Goal: Information Seeking & Learning: Find specific fact

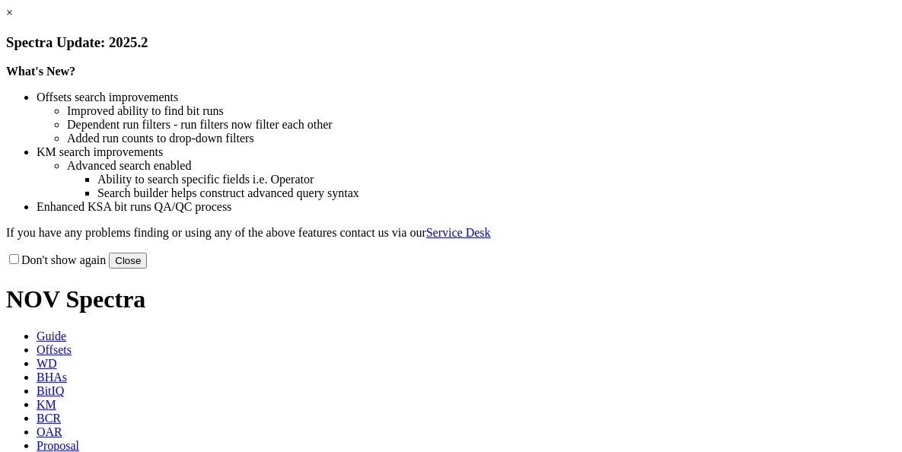
click at [147, 269] on button "Close" at bounding box center [128, 261] width 38 height 16
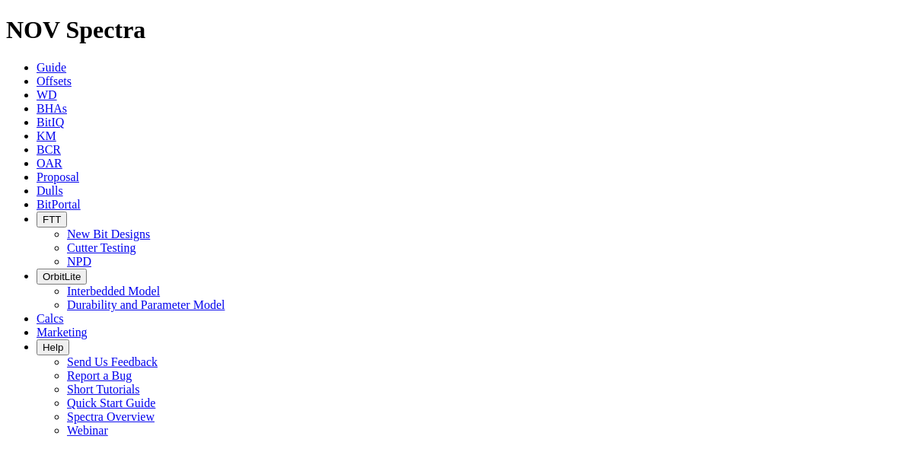
click at [37, 75] on icon at bounding box center [37, 81] width 0 height 13
paste input "B821-01"
type input "B821-01"
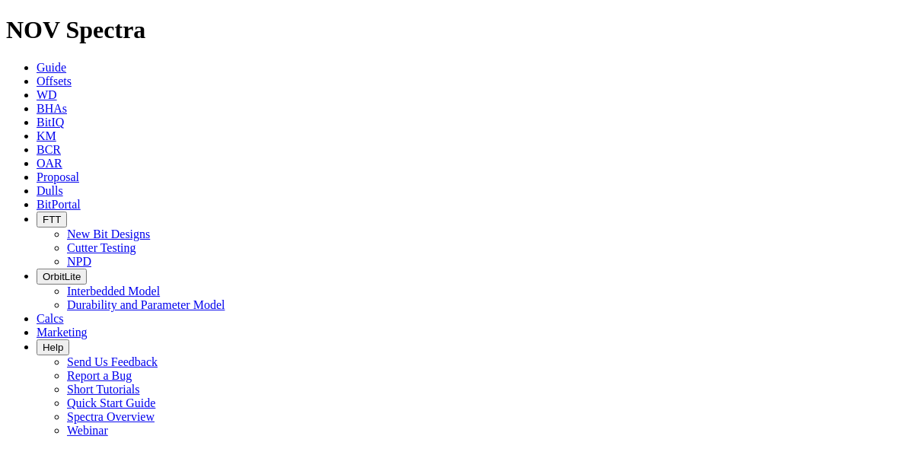
type input "[DATE]"
checkbox input "false"
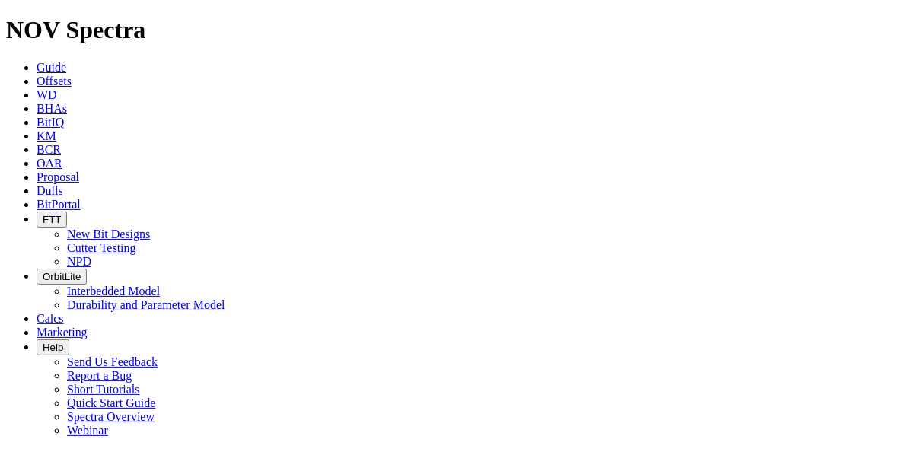
paste input "B821-0"
type input "B821-01"
checkbox input "false"
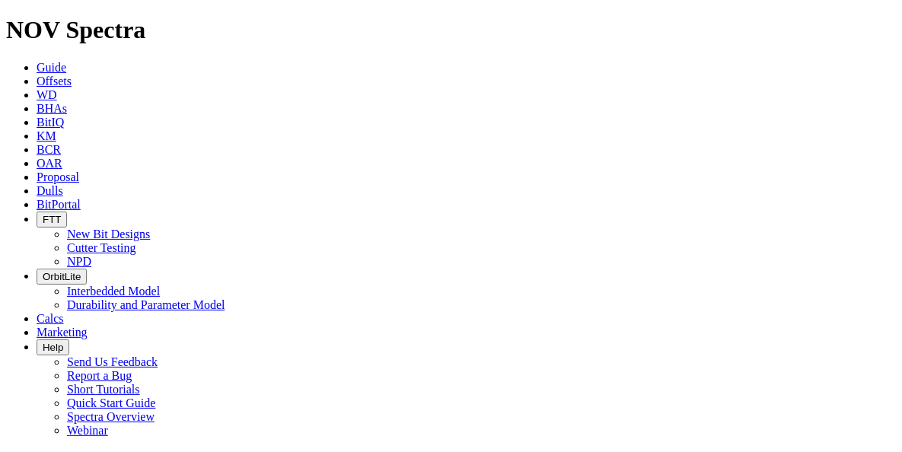
scroll to position [1736, 0]
type input "A295621"
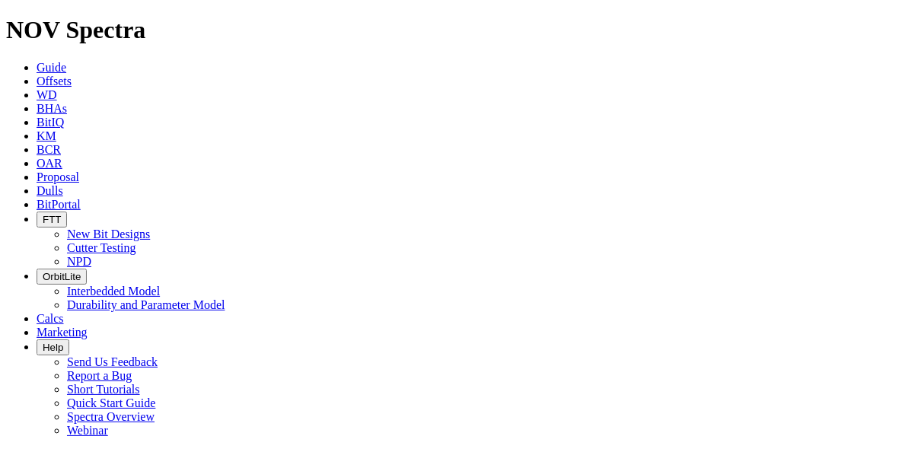
type input "[PERSON_NAME]"
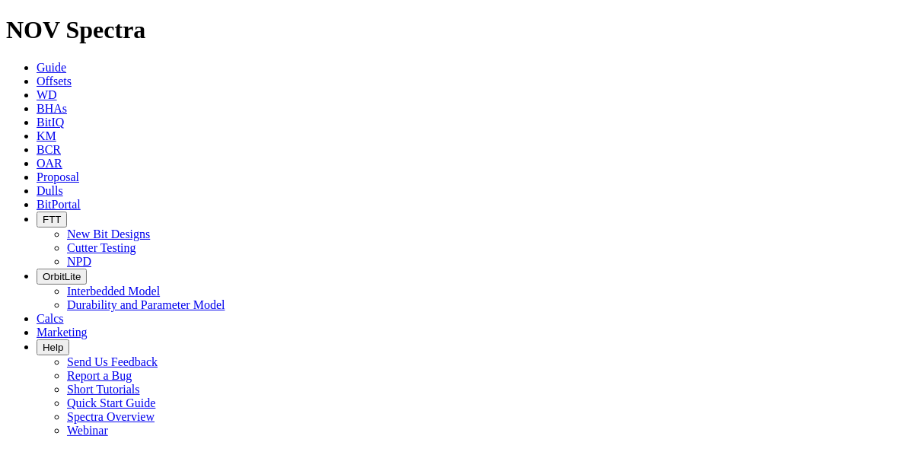
select select
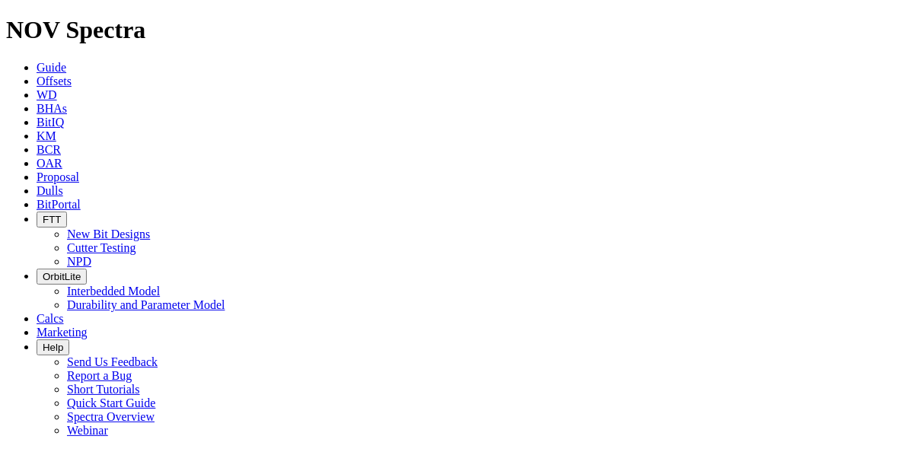
select select "8.75"
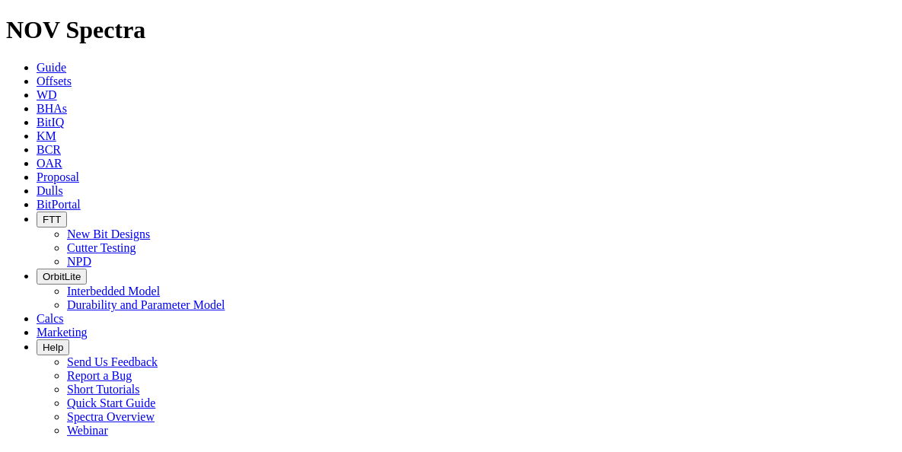
checkbox input "false"
select select "? number:8.75 ?"
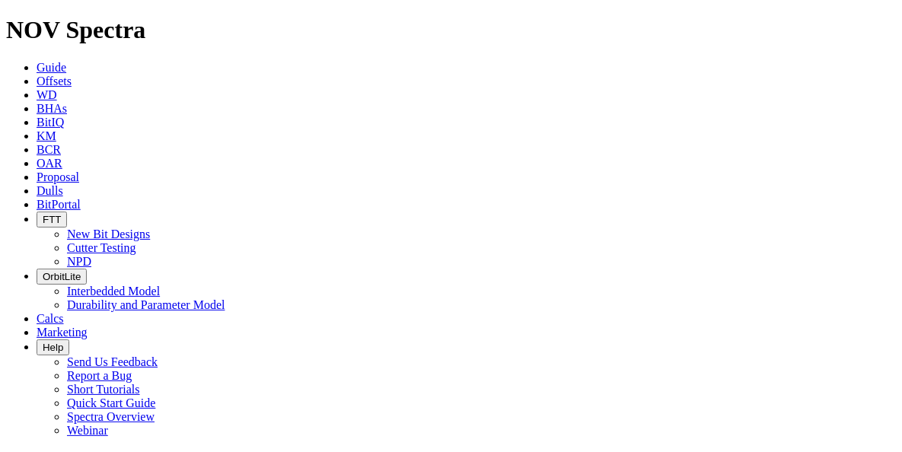
click at [70, 75] on span "Offsets" at bounding box center [54, 81] width 35 height 13
type input "53-L1"
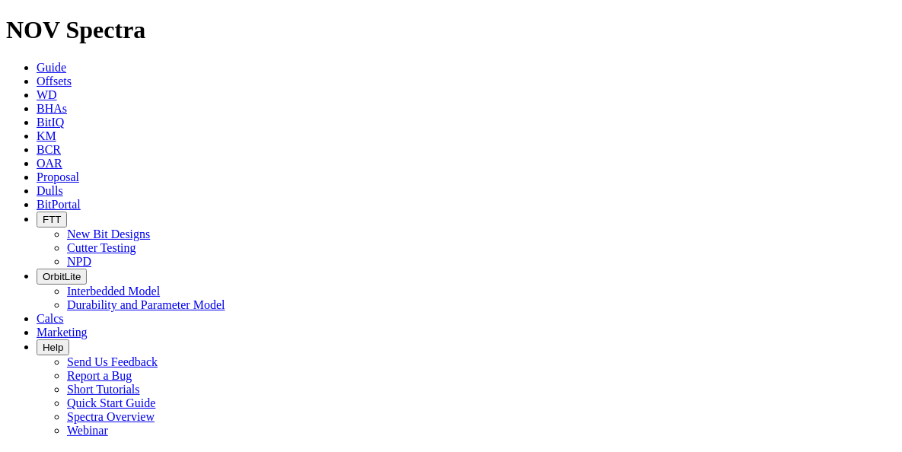
select select "8.75"
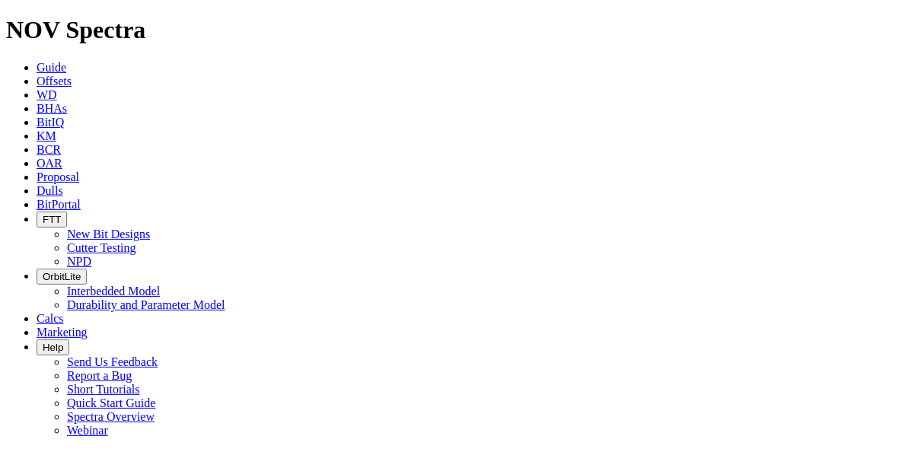
checkbox input "false"
select select "? number:8.75 ?"
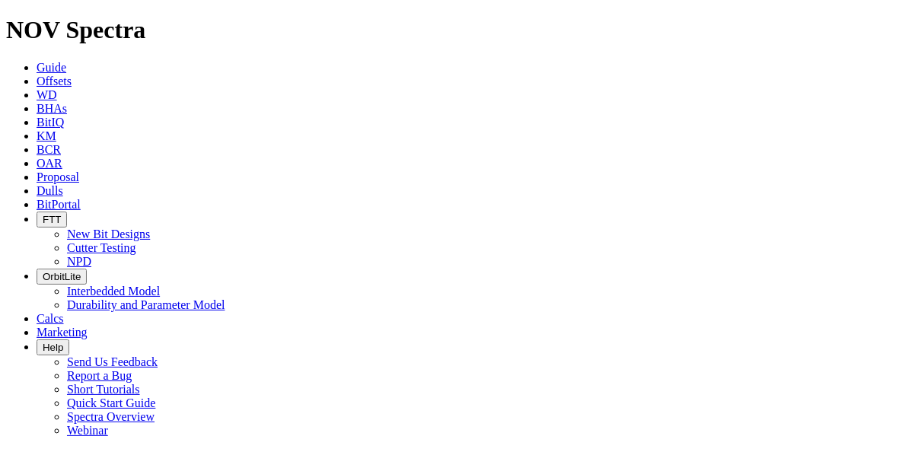
type input "[DATE]"
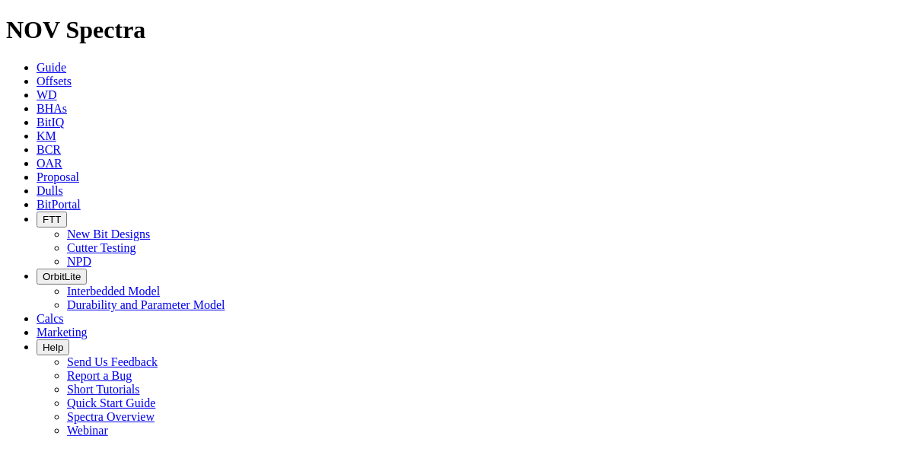
scroll to position [731, 0]
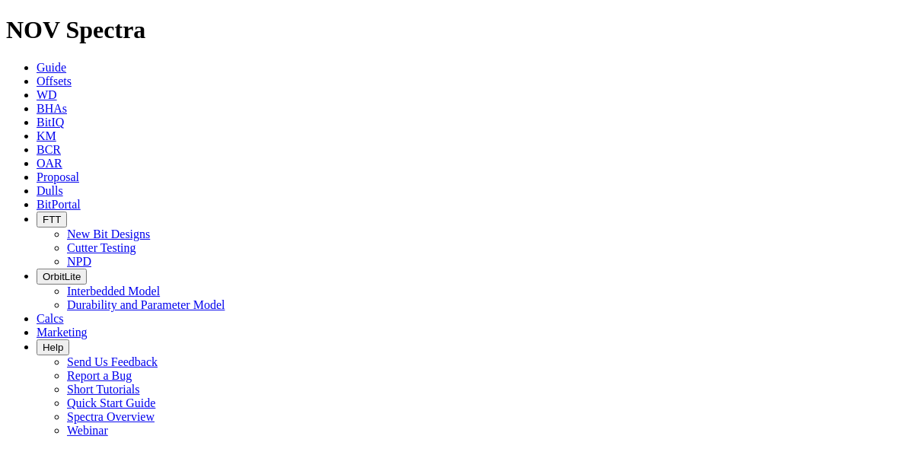
scroll to position [266, 0]
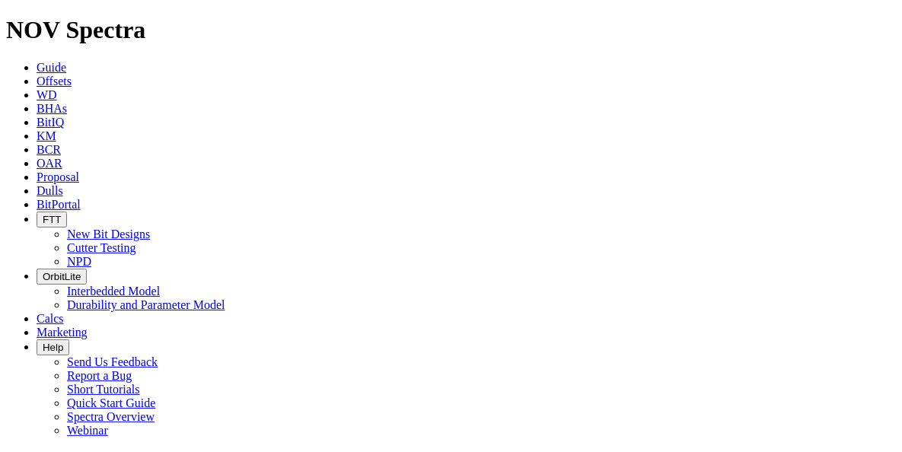
scroll to position [263, 0]
